Goal: Task Accomplishment & Management: Manage account settings

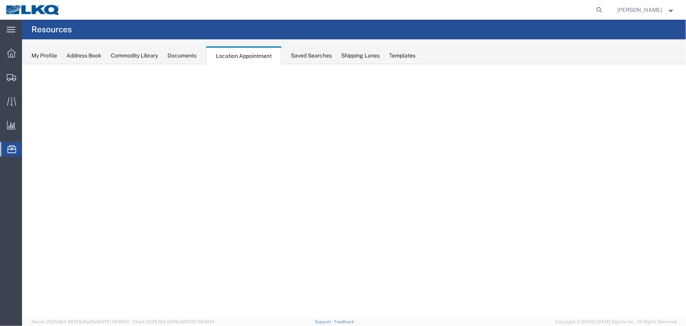
select select "27634"
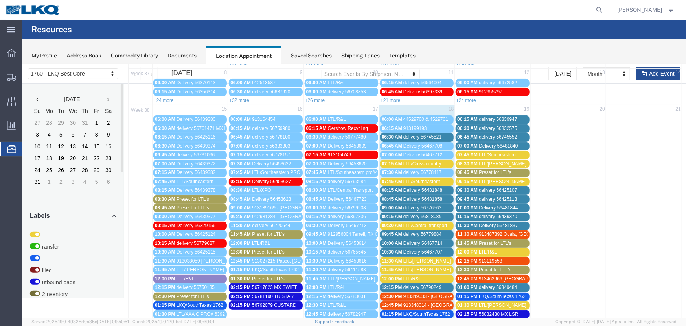
scroll to position [155, 0]
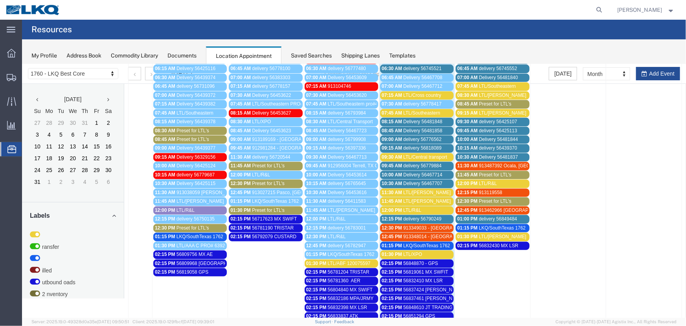
drag, startPoint x: 422, startPoint y: 234, endPoint x: 439, endPoint y: 237, distance: 16.4
click at [423, 234] on span "913348014 - [GEOGRAPHIC_DATA], [GEOGRAPHIC_DATA]" at bounding box center [466, 236] width 127 height 6
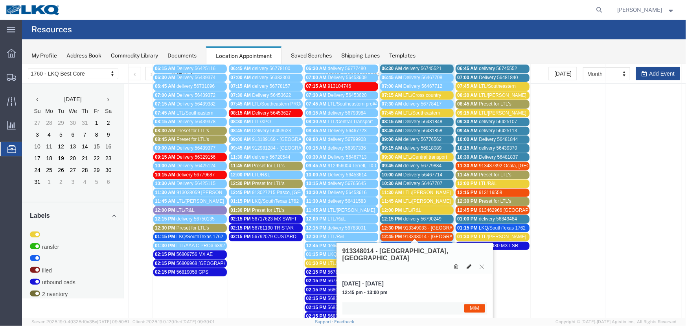
click at [467, 263] on icon at bounding box center [468, 266] width 5 height 6
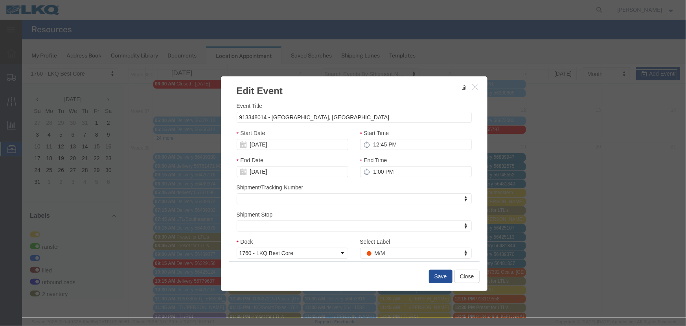
scroll to position [0, 0]
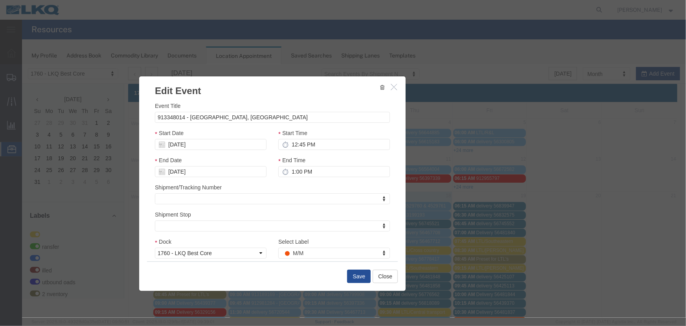
drag, startPoint x: 435, startPoint y: 88, endPoint x: 353, endPoint y: 88, distance: 81.8
click at [353, 88] on h3 "Edit Event" at bounding box center [272, 86] width 267 height 21
click at [308, 143] on input "12:45 PM" at bounding box center [334, 143] width 112 height 11
type input "6:45 PM"
type input "7:45 PM"
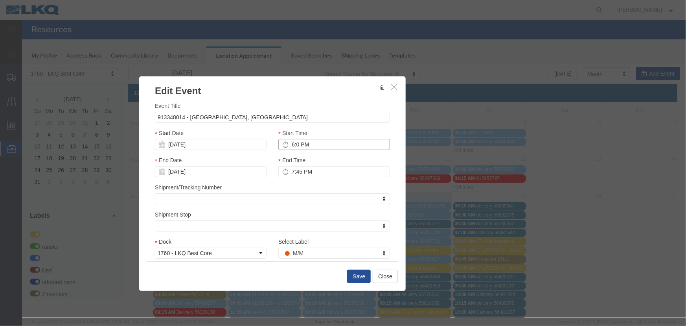
type input "6:00 PM"
type input "7:00 PM"
type input "6:00 AM"
type input "7:00 AM"
type input "6:00 AM"
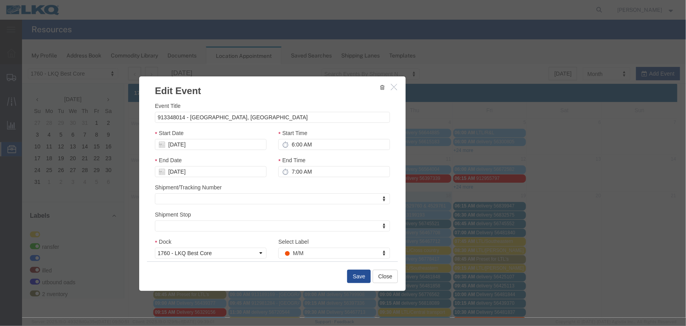
click at [202, 153] on div "Start Date [DATE]" at bounding box center [210, 141] width 123 height 27
click at [209, 147] on input "[DATE]" at bounding box center [211, 143] width 112 height 11
click at [221, 203] on td "19" at bounding box center [220, 205] width 12 height 12
type input "[DATE]"
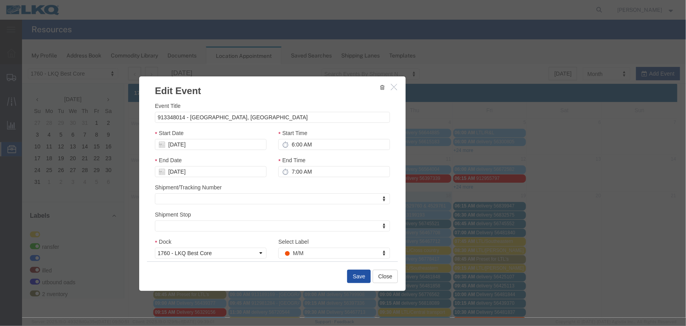
click at [356, 277] on button "Save" at bounding box center [359, 275] width 24 height 13
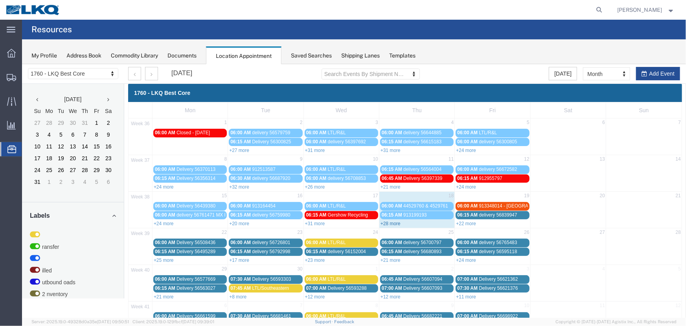
click at [390, 222] on link "+28 more" at bounding box center [390, 223] width 20 height 6
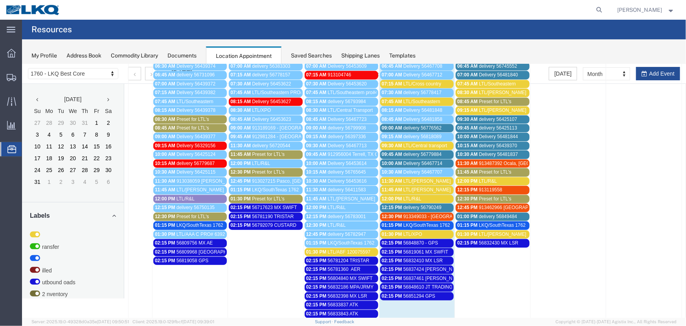
scroll to position [179, 0]
